Goal: Task Accomplishment & Management: Manage account settings

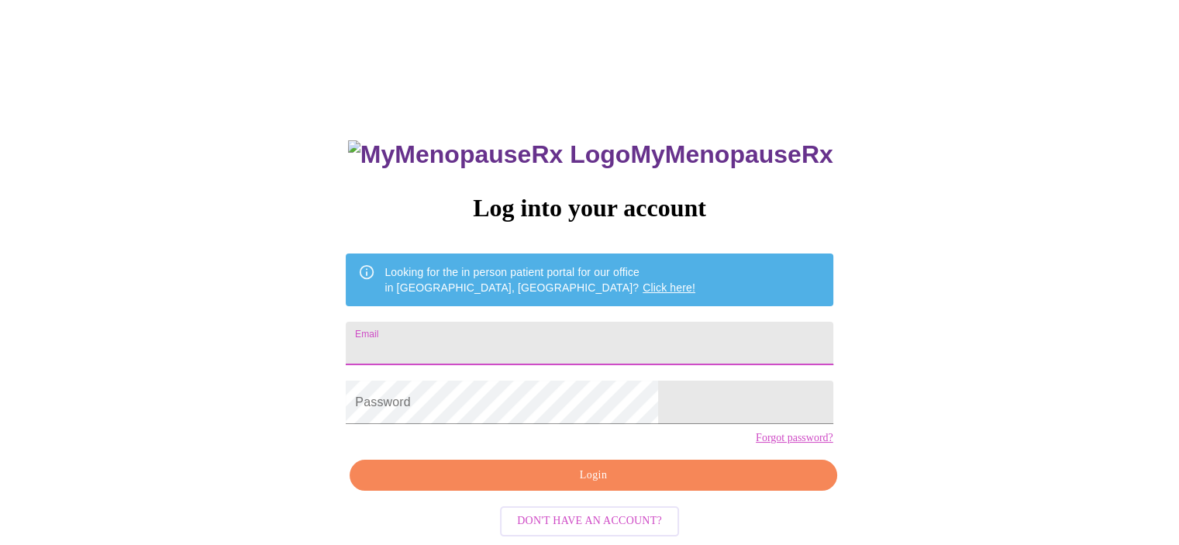
click at [528, 322] on input "Email" at bounding box center [589, 343] width 487 height 43
type input "deb.bell@att.net"
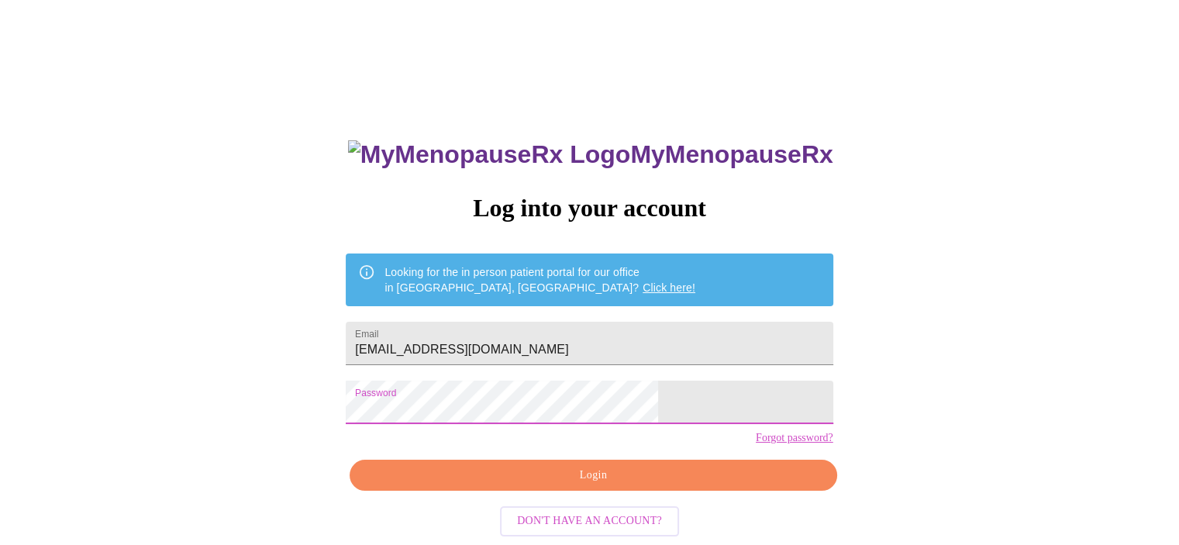
click at [630, 485] on span "Login" at bounding box center [593, 475] width 451 height 19
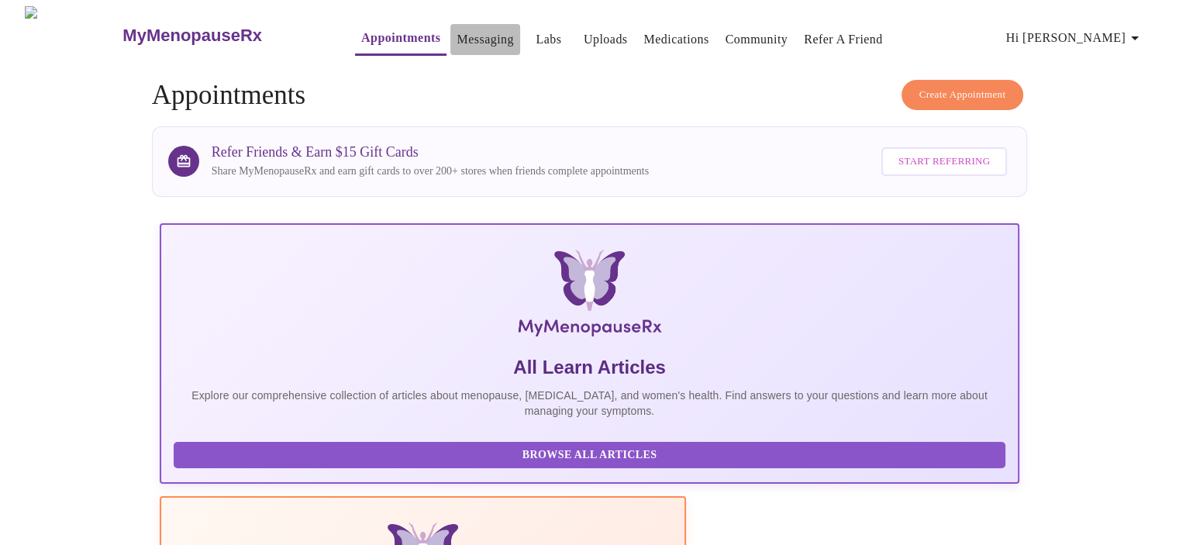
click at [457, 29] on link "Messaging" at bounding box center [485, 40] width 57 height 22
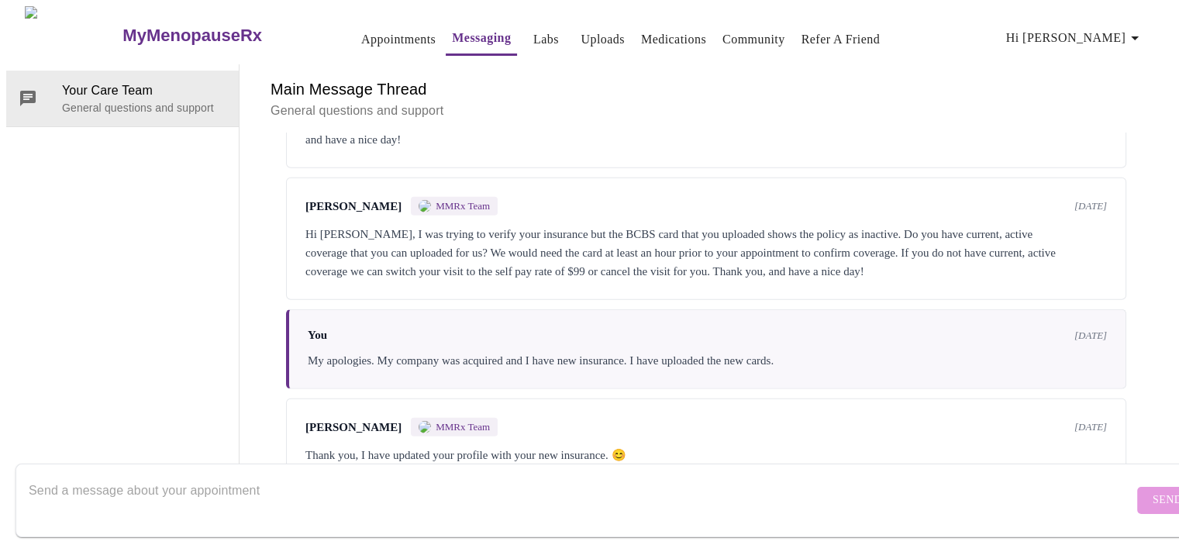
scroll to position [4827, 0]
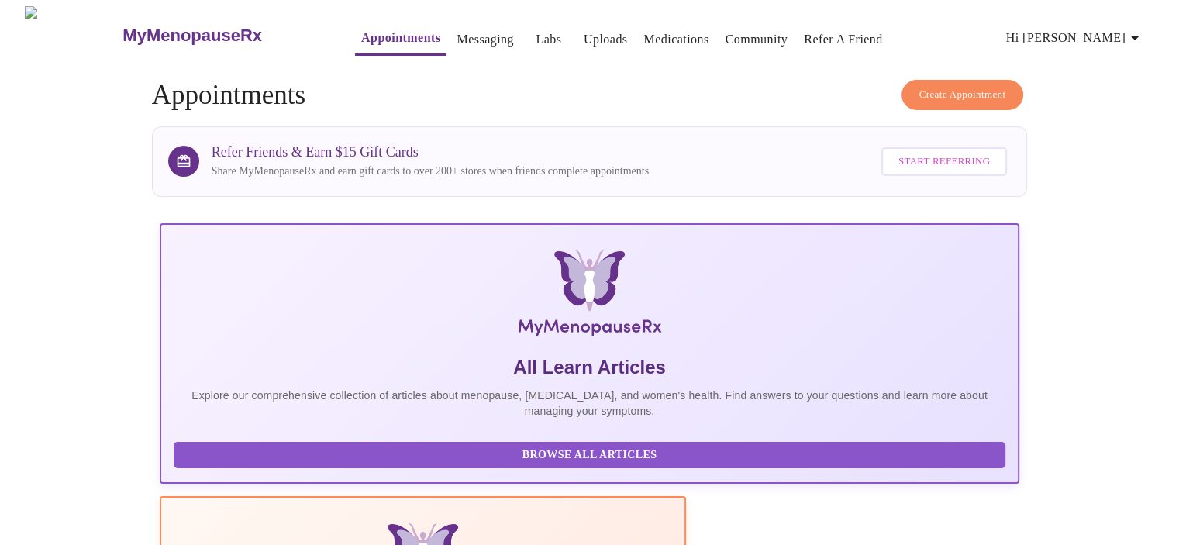
click at [361, 29] on link "Appointments" at bounding box center [400, 38] width 79 height 22
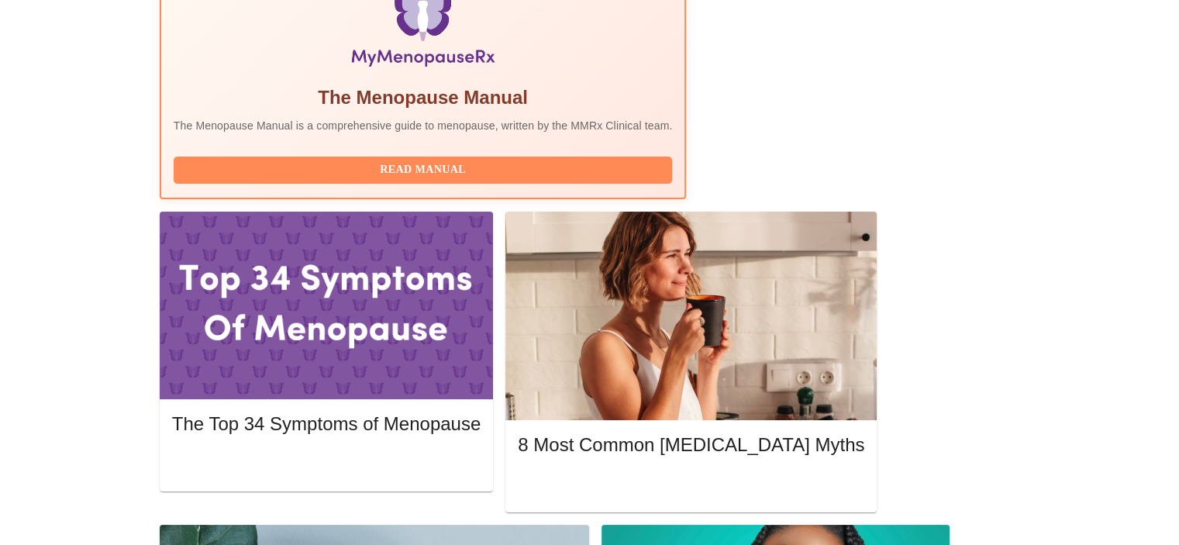
scroll to position [465, 0]
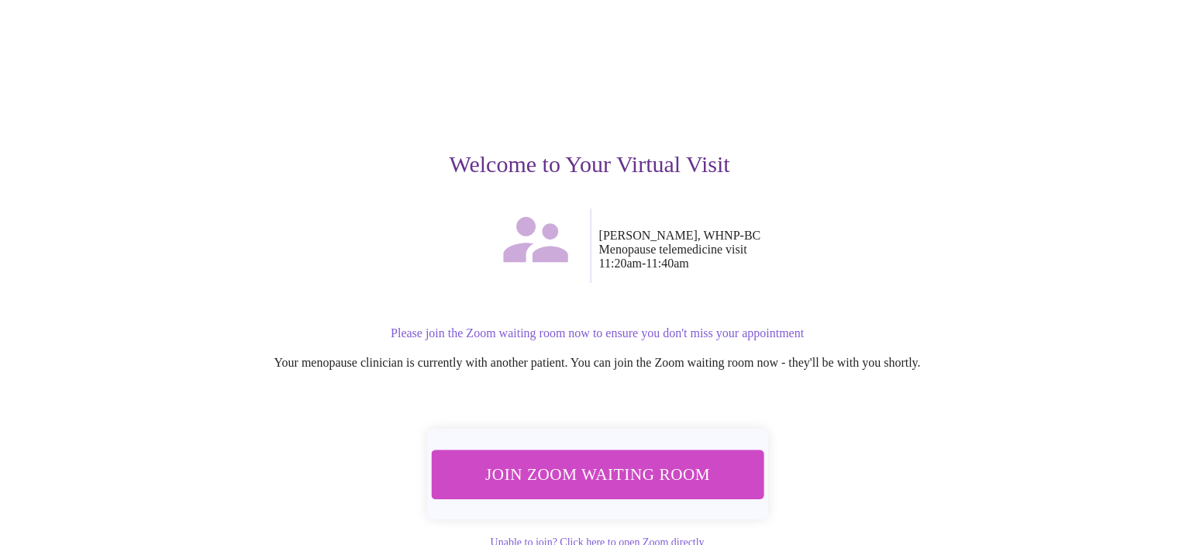
scroll to position [102, 0]
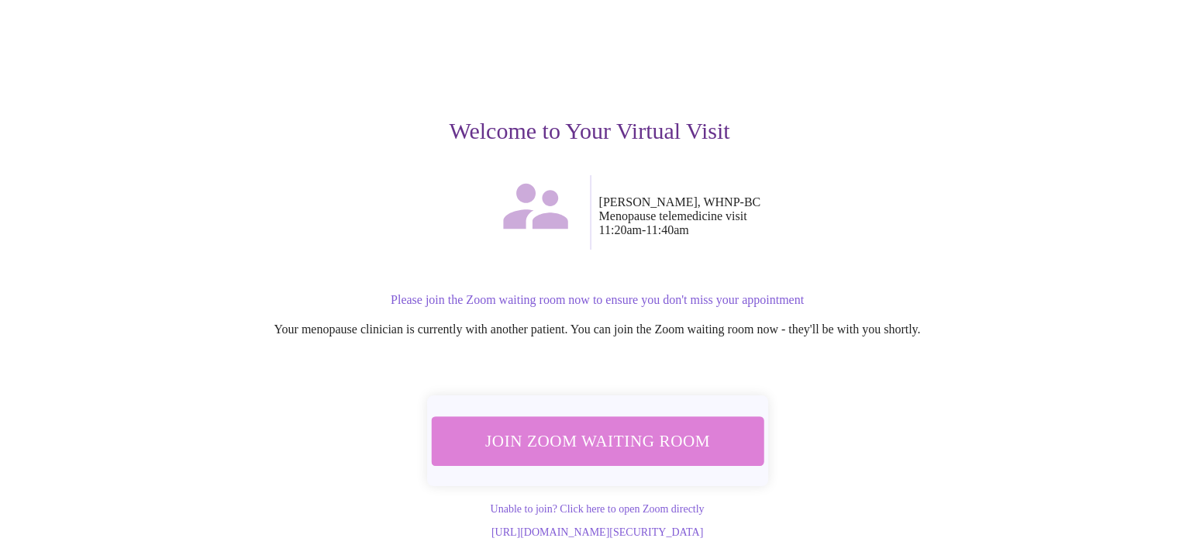
click at [615, 427] on span "Join Zoom Waiting Room" at bounding box center [597, 440] width 292 height 29
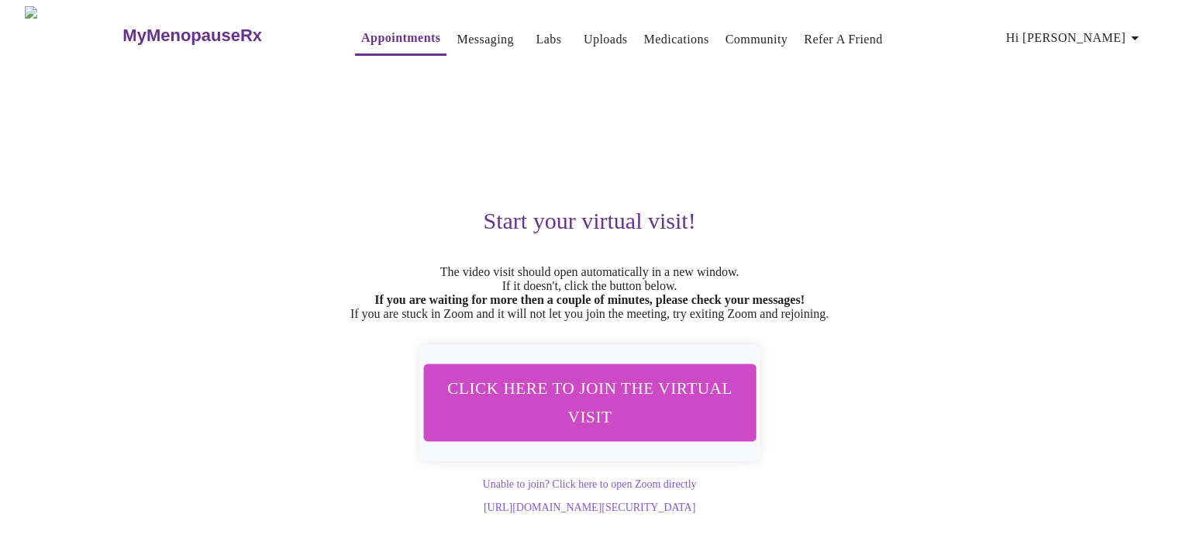
scroll to position [7, 0]
click at [458, 29] on link "Messaging" at bounding box center [485, 40] width 57 height 22
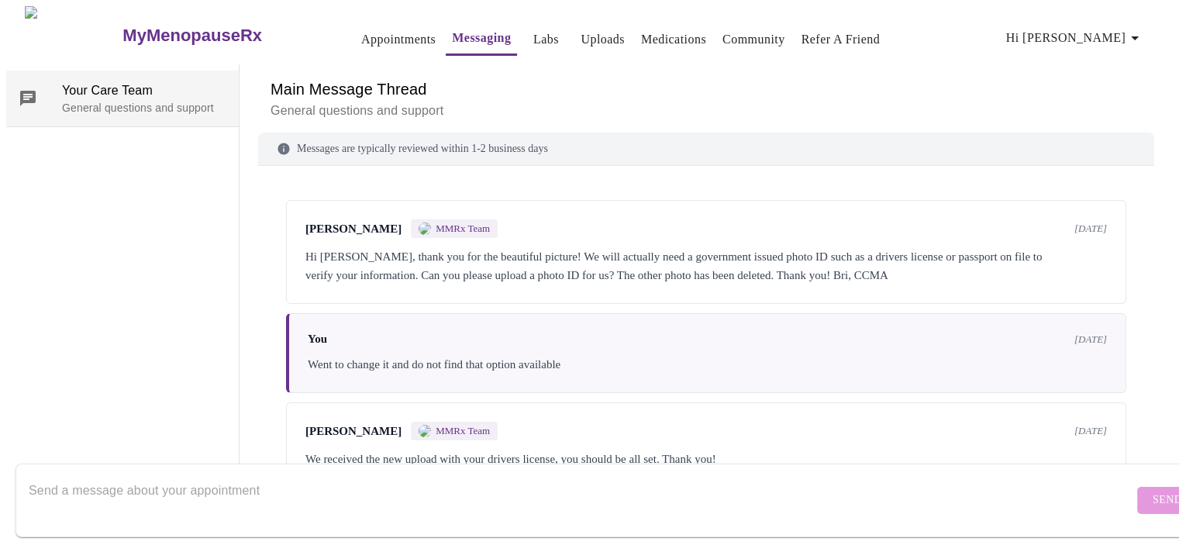
click at [108, 81] on span "Your Care Team" at bounding box center [144, 90] width 164 height 19
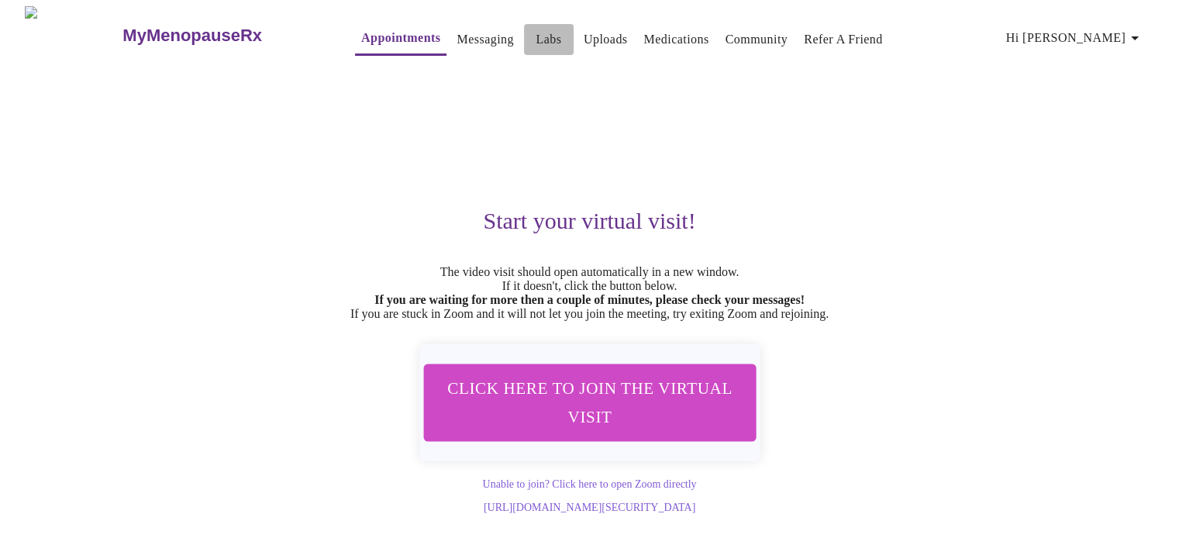
click at [536, 31] on link "Labs" at bounding box center [549, 40] width 26 height 22
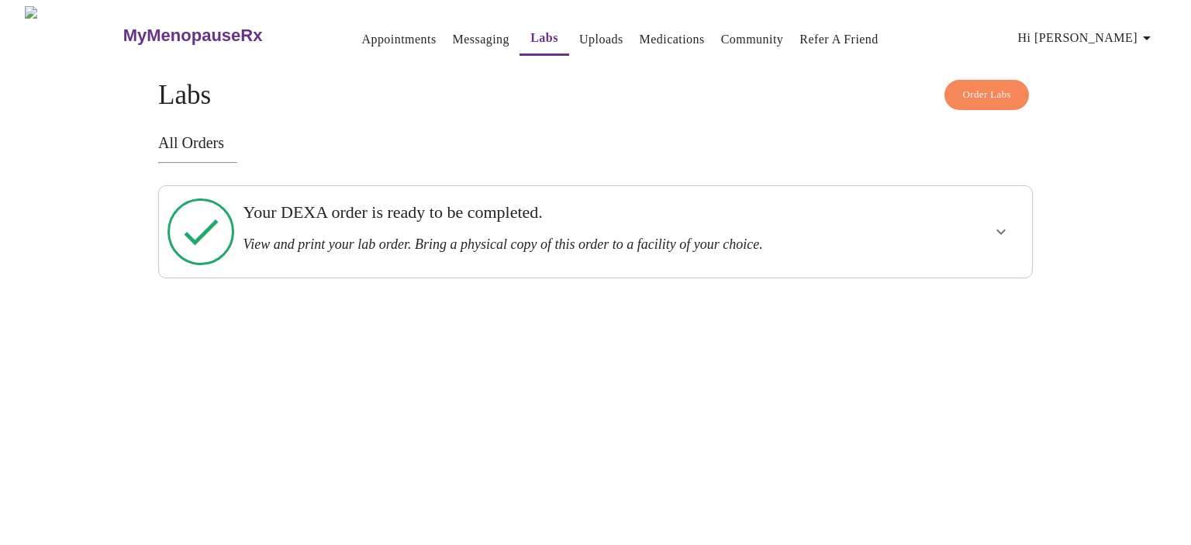
click at [999, 229] on icon "show more" at bounding box center [1000, 231] width 9 height 5
click at [965, 278] on span "View Order" at bounding box center [964, 287] width 70 height 19
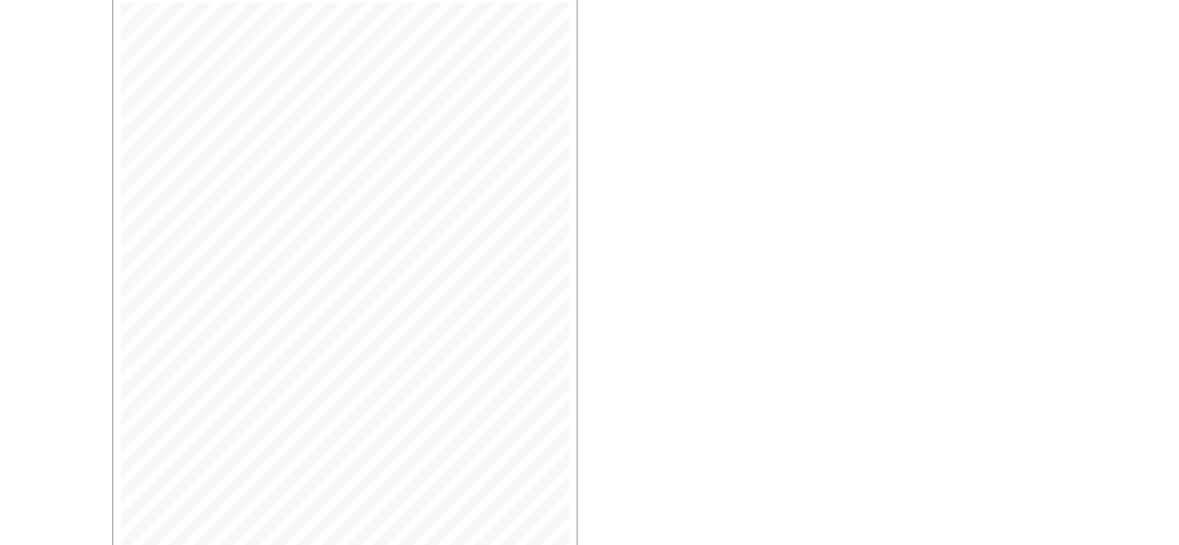
scroll to position [233, 0]
